Goal: Information Seeking & Learning: Learn about a topic

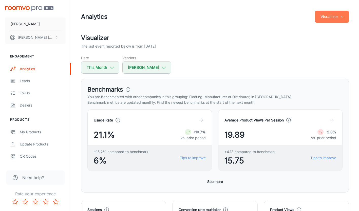
click at [327, 21] on button "Visualizer" at bounding box center [332, 17] width 34 height 12
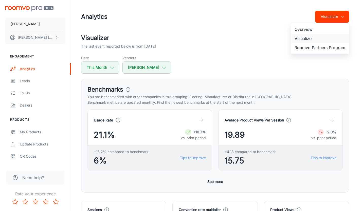
click at [309, 40] on li "Visualizer" at bounding box center [319, 38] width 59 height 9
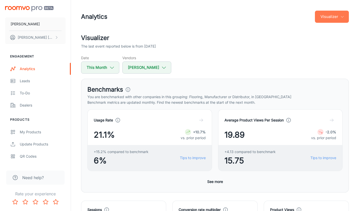
click at [341, 17] on icon "button" at bounding box center [342, 17] width 4 height 4
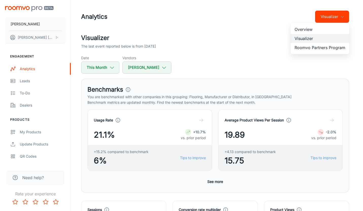
click at [321, 33] on li "Overview" at bounding box center [319, 29] width 59 height 9
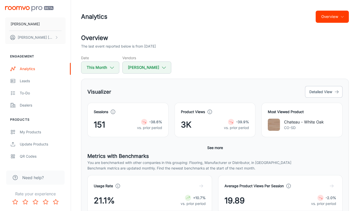
click at [329, 18] on button "Overview" at bounding box center [331, 17] width 33 height 12
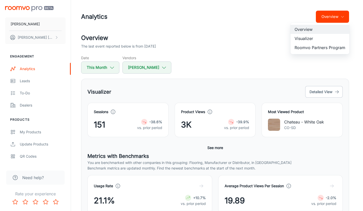
click at [300, 39] on li "Visualizer" at bounding box center [319, 38] width 59 height 9
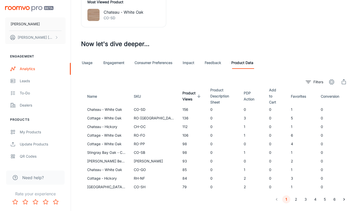
scroll to position [261, 0]
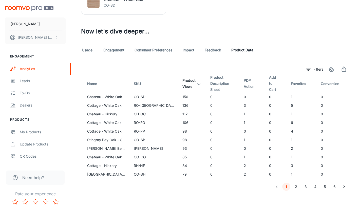
click at [196, 85] on icon at bounding box center [198, 83] width 5 height 5
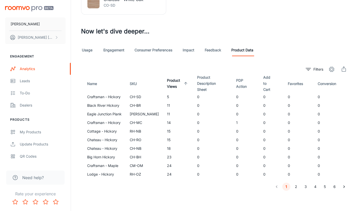
scroll to position [257, 0]
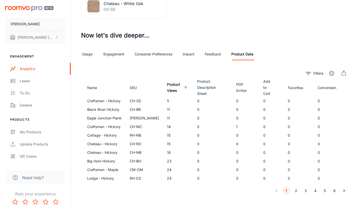
click at [183, 85] on icon at bounding box center [185, 87] width 5 height 5
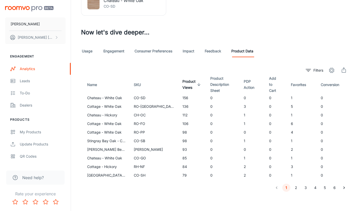
scroll to position [261, 0]
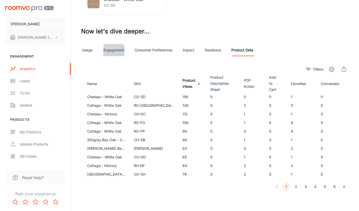
click at [108, 50] on link "Engagement" at bounding box center [113, 50] width 21 height 12
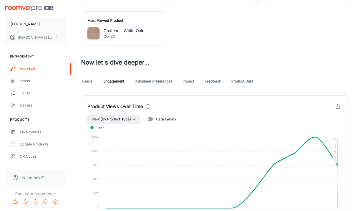
scroll to position [228, 0]
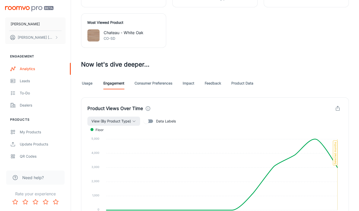
click at [212, 84] on link "Feedback" at bounding box center [213, 83] width 16 height 12
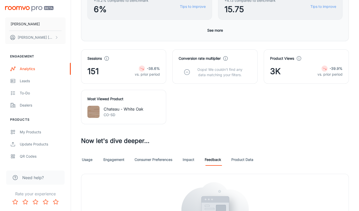
scroll to position [118, 0]
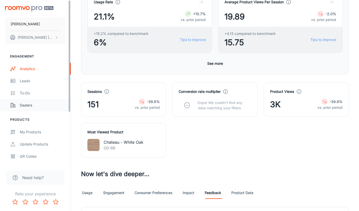
click at [27, 107] on div "Dealers" at bounding box center [43, 106] width 46 height 6
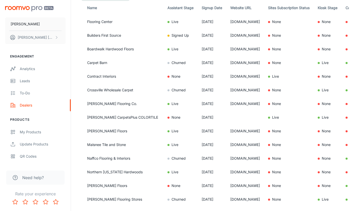
scroll to position [51, 0]
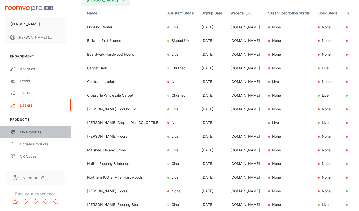
click at [28, 133] on div "My Products" at bounding box center [43, 132] width 46 height 6
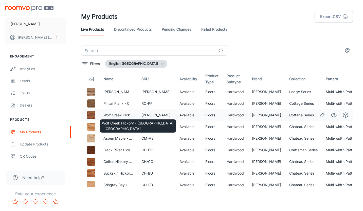
click at [125, 114] on link "Wolf Creek Hickory - [GEOGRAPHIC_DATA] - [GEOGRAPHIC_DATA]" at bounding box center [158, 115] width 111 height 4
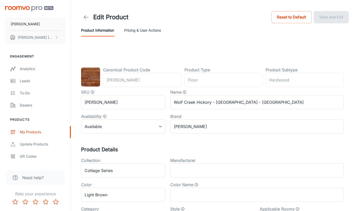
click at [138, 30] on button "Pricing & User Actions" at bounding box center [142, 30] width 37 height 12
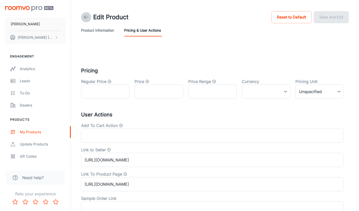
click at [82, 14] on link at bounding box center [86, 17] width 10 height 10
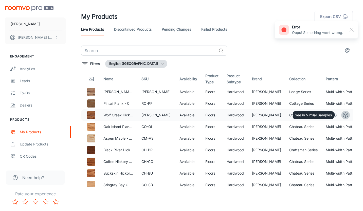
click at [342, 115] on icon "See in Virtual Samples" at bounding box center [345, 115] width 6 height 6
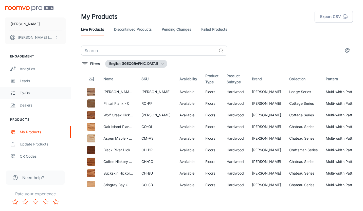
click at [32, 92] on div "To-do" at bounding box center [43, 93] width 46 height 6
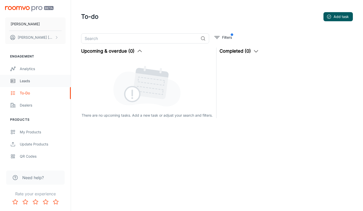
click at [32, 82] on div "Leads" at bounding box center [43, 81] width 46 height 6
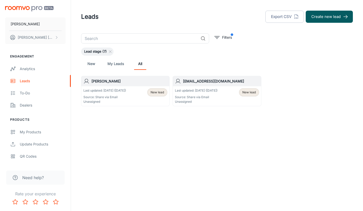
click at [98, 82] on h6 "[PERSON_NAME]" at bounding box center [129, 81] width 76 height 6
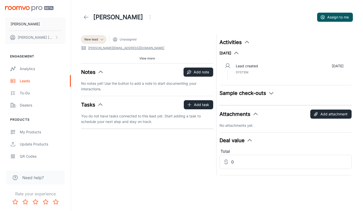
click at [128, 40] on span "Unassigned" at bounding box center [128, 39] width 17 height 5
click at [95, 40] on span "New lead" at bounding box center [90, 39] width 13 height 5
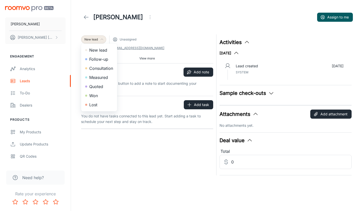
click at [95, 40] on div at bounding box center [181, 105] width 363 height 211
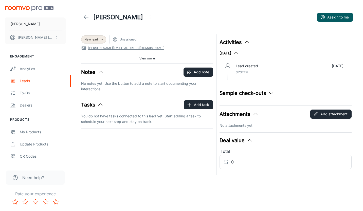
click at [148, 59] on span "View more" at bounding box center [146, 58] width 15 height 5
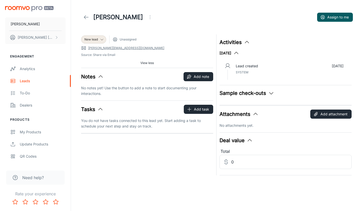
click at [87, 18] on icon at bounding box center [86, 17] width 6 height 6
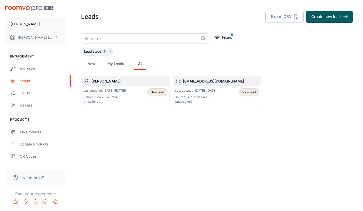
click at [197, 80] on h6 "[EMAIL_ADDRESS][DOMAIN_NAME]" at bounding box center [221, 81] width 76 height 6
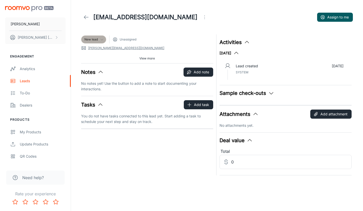
click at [101, 41] on icon at bounding box center [102, 39] width 4 height 4
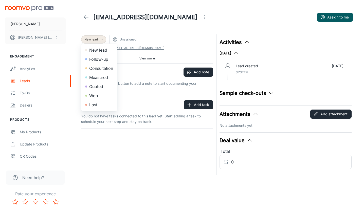
click at [101, 41] on div at bounding box center [181, 105] width 363 height 211
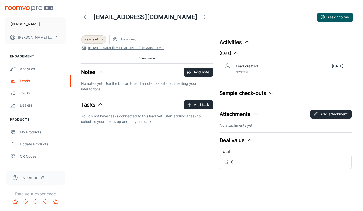
click at [86, 19] on icon at bounding box center [86, 17] width 6 height 6
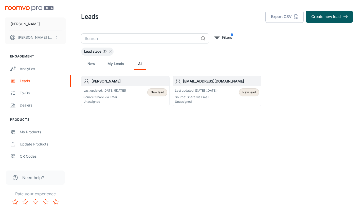
click at [95, 52] on span "Lead stage (7)" at bounding box center [95, 51] width 29 height 5
click at [112, 66] on link "My Leads" at bounding box center [115, 64] width 16 height 12
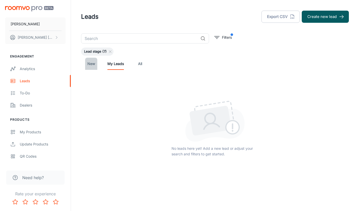
click at [93, 65] on link "New" at bounding box center [91, 64] width 12 height 12
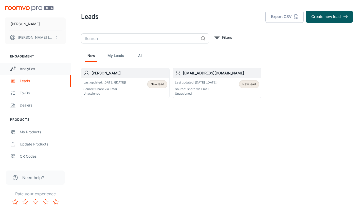
click at [27, 70] on div "Analytics" at bounding box center [43, 69] width 46 height 6
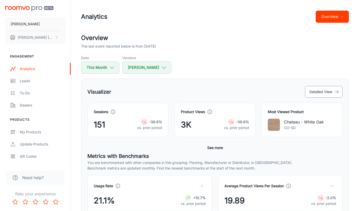
click at [325, 93] on button "Detailed View" at bounding box center [323, 92] width 37 height 12
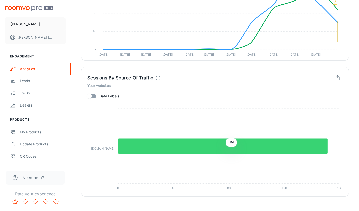
scroll to position [525, 0]
